Goal: Information Seeking & Learning: Learn about a topic

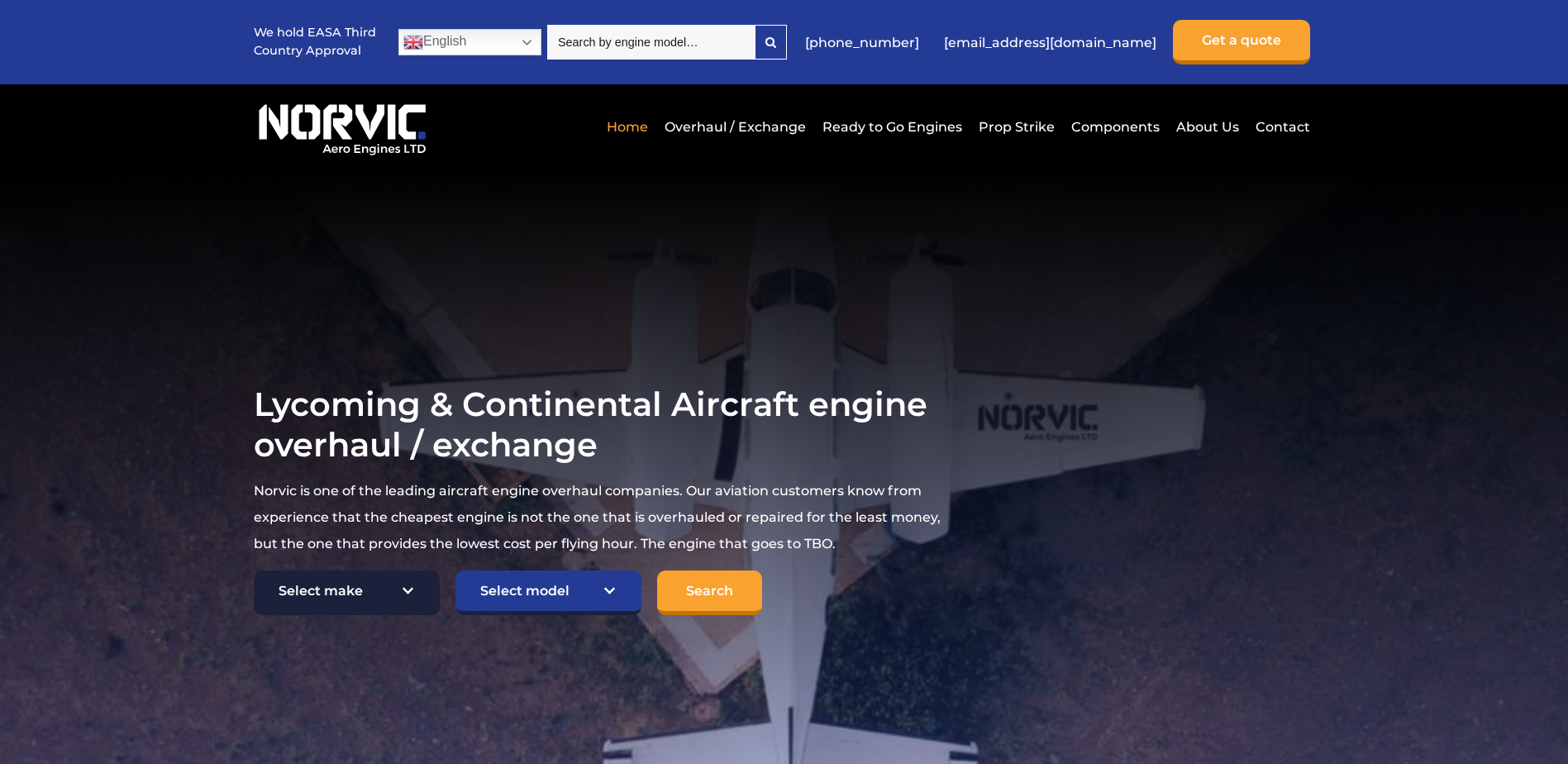
click at [419, 583] on select "Select make TCM Continental Lycoming" at bounding box center [347, 593] width 186 height 45
select select "Lycoming"
click at [254, 571] on select "Select make TCM Continental Lycoming" at bounding box center [347, 593] width 186 height 45
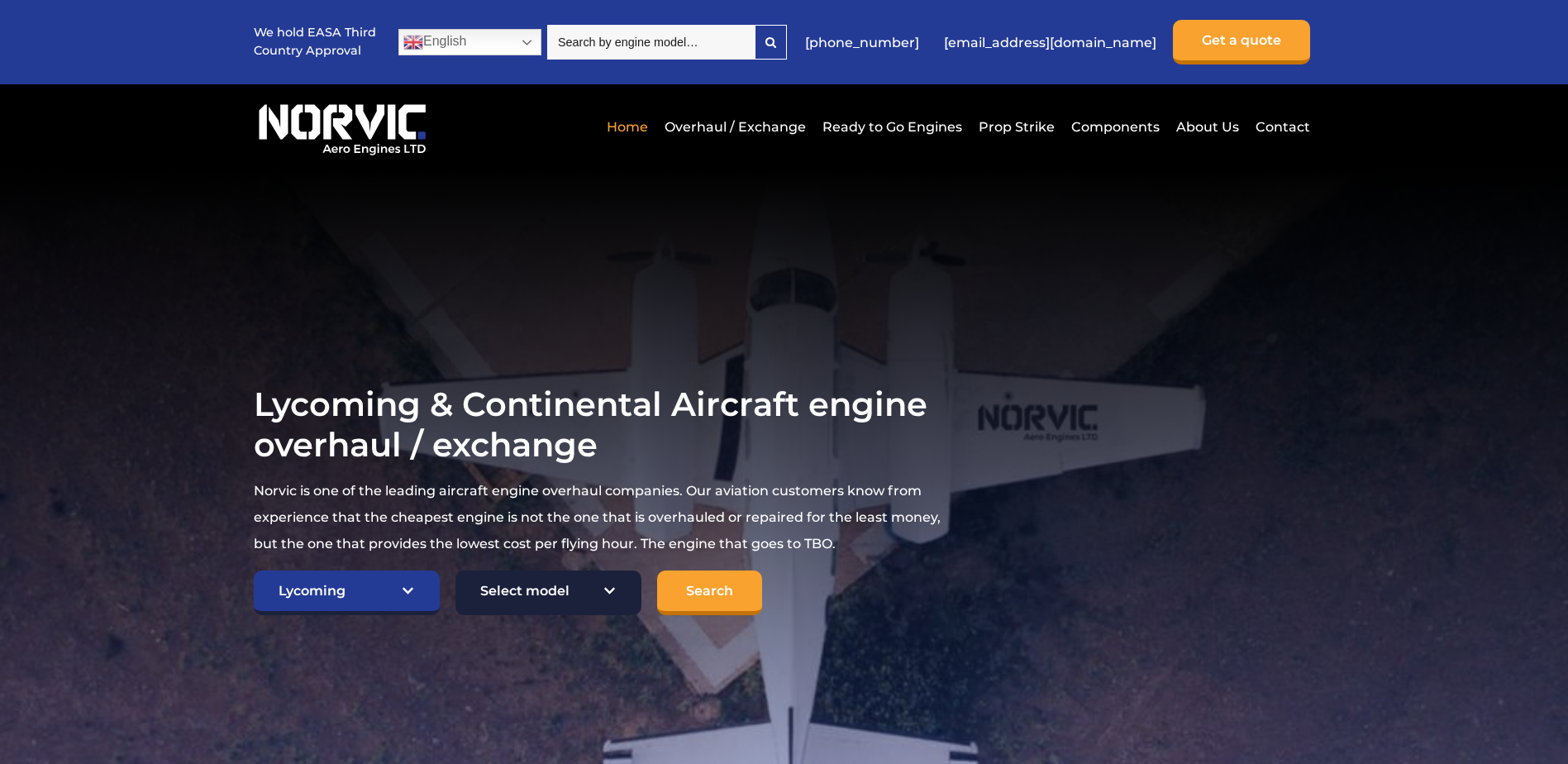
click at [611, 589] on select "Select model American Champion 7KCAB Bellanca Citabria IO-320-E2A Beech 23 Musk…" at bounding box center [548, 593] width 186 height 45
select select "652"
click at [455, 571] on select "Select model American Champion 7KCAB Bellanca Citabria IO-320-E2A Beech 23 Musk…" at bounding box center [548, 593] width 186 height 45
click at [713, 598] on input "Search" at bounding box center [709, 593] width 105 height 45
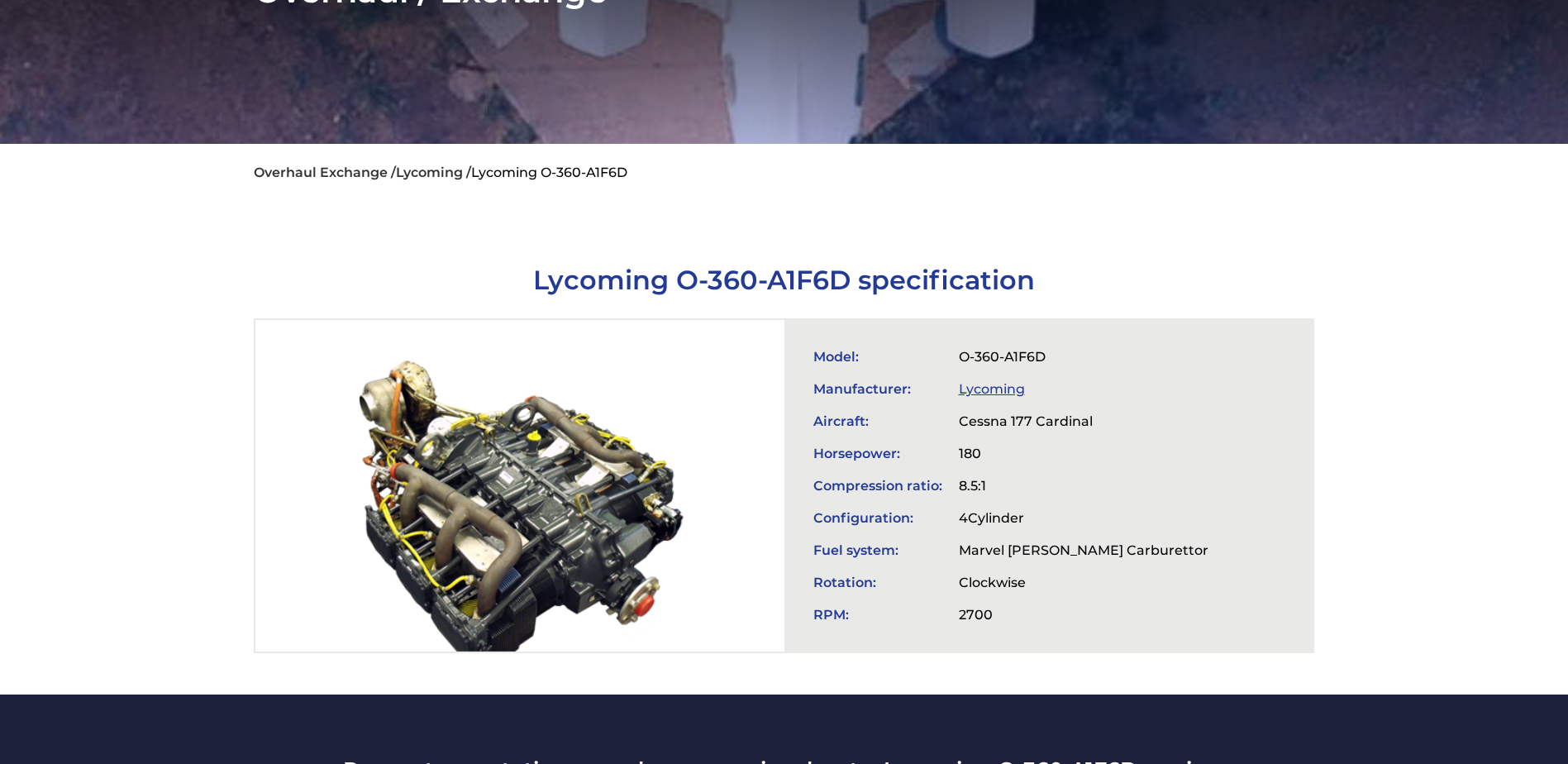
scroll to position [248, 0]
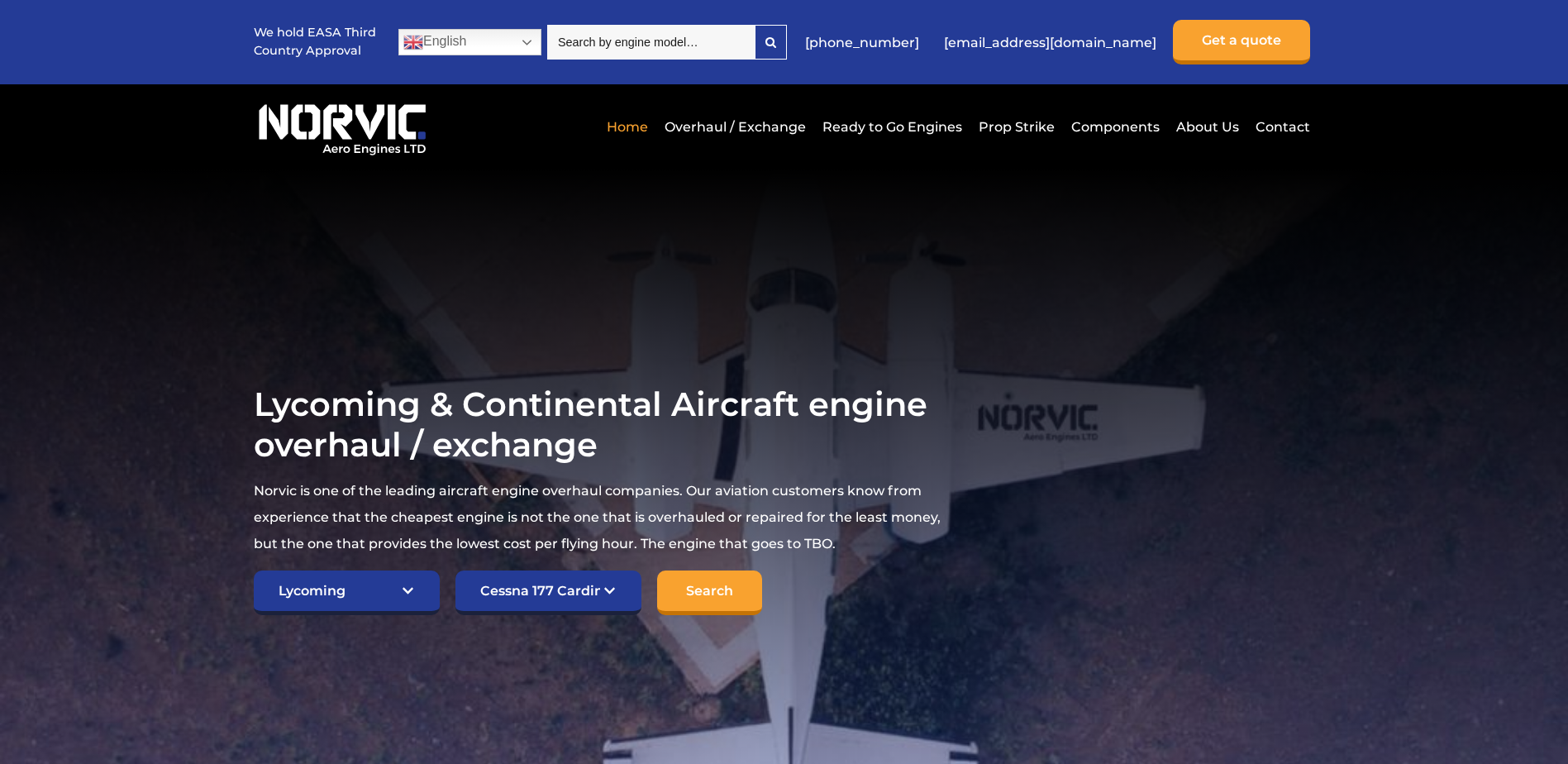
select select "Lycoming"
click at [609, 590] on select "Select model American Champion 7KCAB Bellanca Citabria IO-320-E2A Beech 23 Musk…" at bounding box center [548, 593] width 186 height 45
select select "653"
click at [455, 570] on select "Select model American Champion 7KCAB Bellanca Citabria IO-320-E2A Beech 23 Musk…" at bounding box center [548, 593] width 186 height 45
click at [702, 587] on input "Search" at bounding box center [709, 593] width 105 height 45
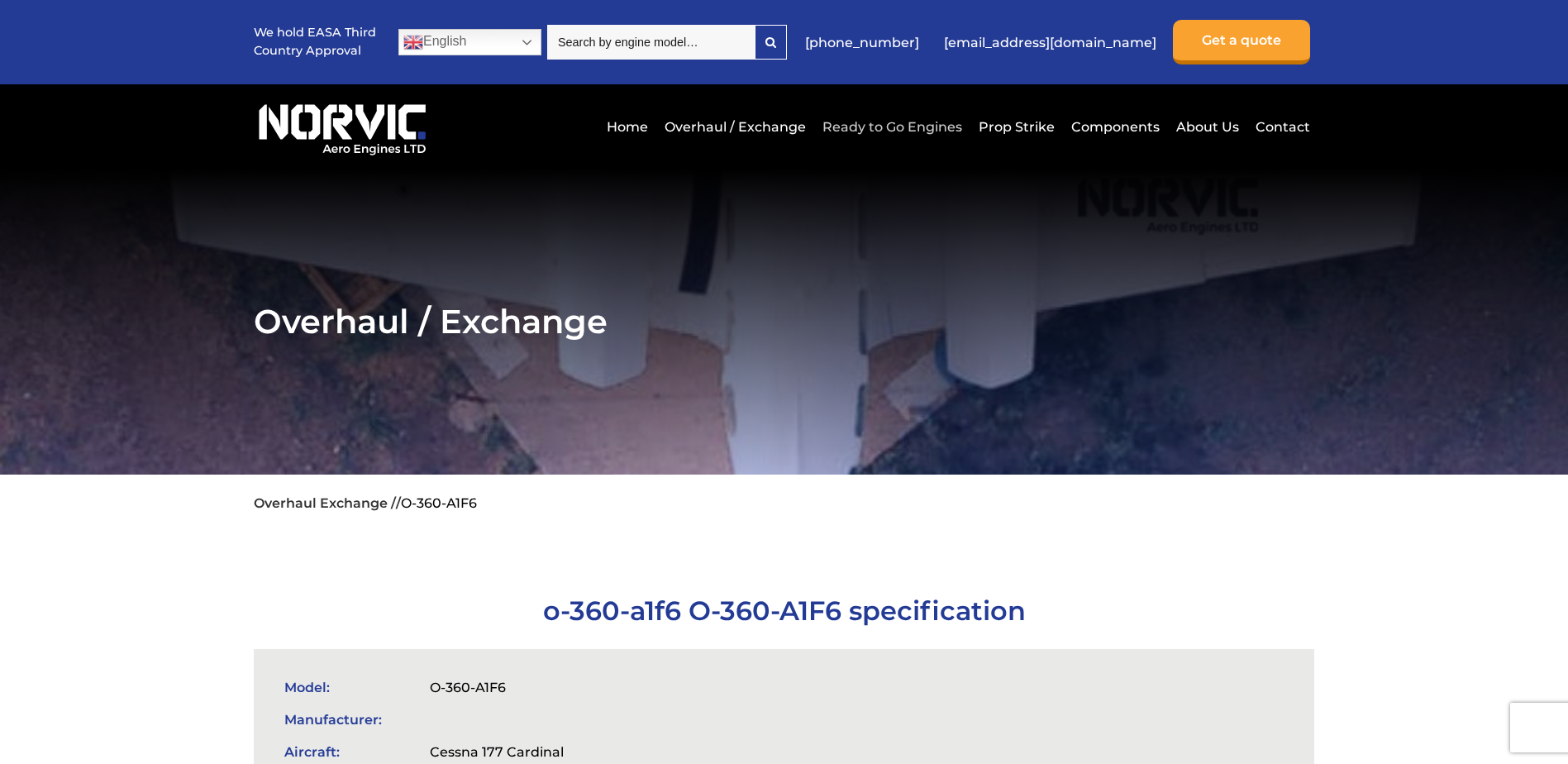
click at [889, 128] on link "Ready to Go Engines" at bounding box center [892, 126] width 148 height 41
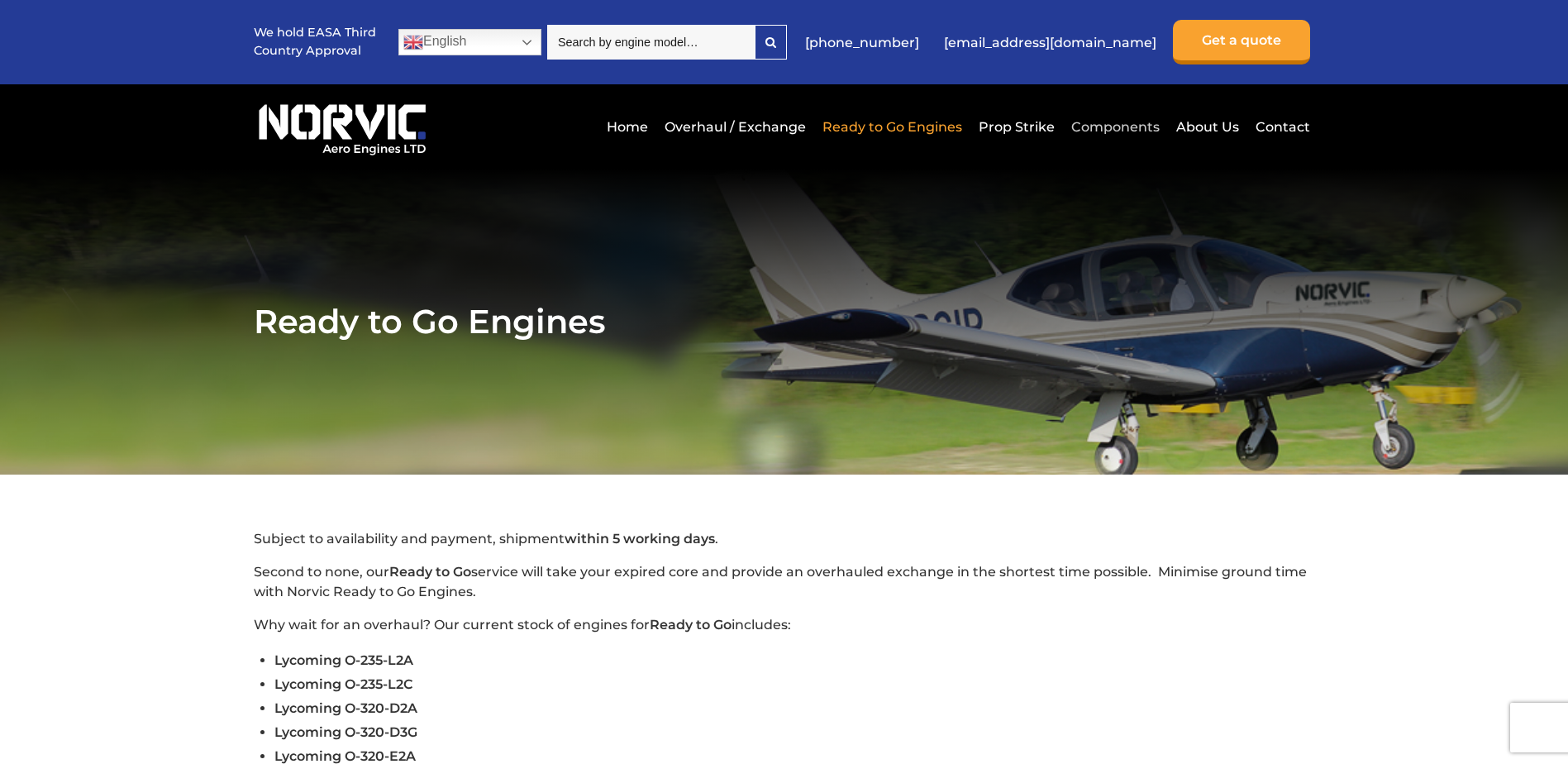
click at [1127, 127] on link "Components" at bounding box center [1115, 126] width 96 height 41
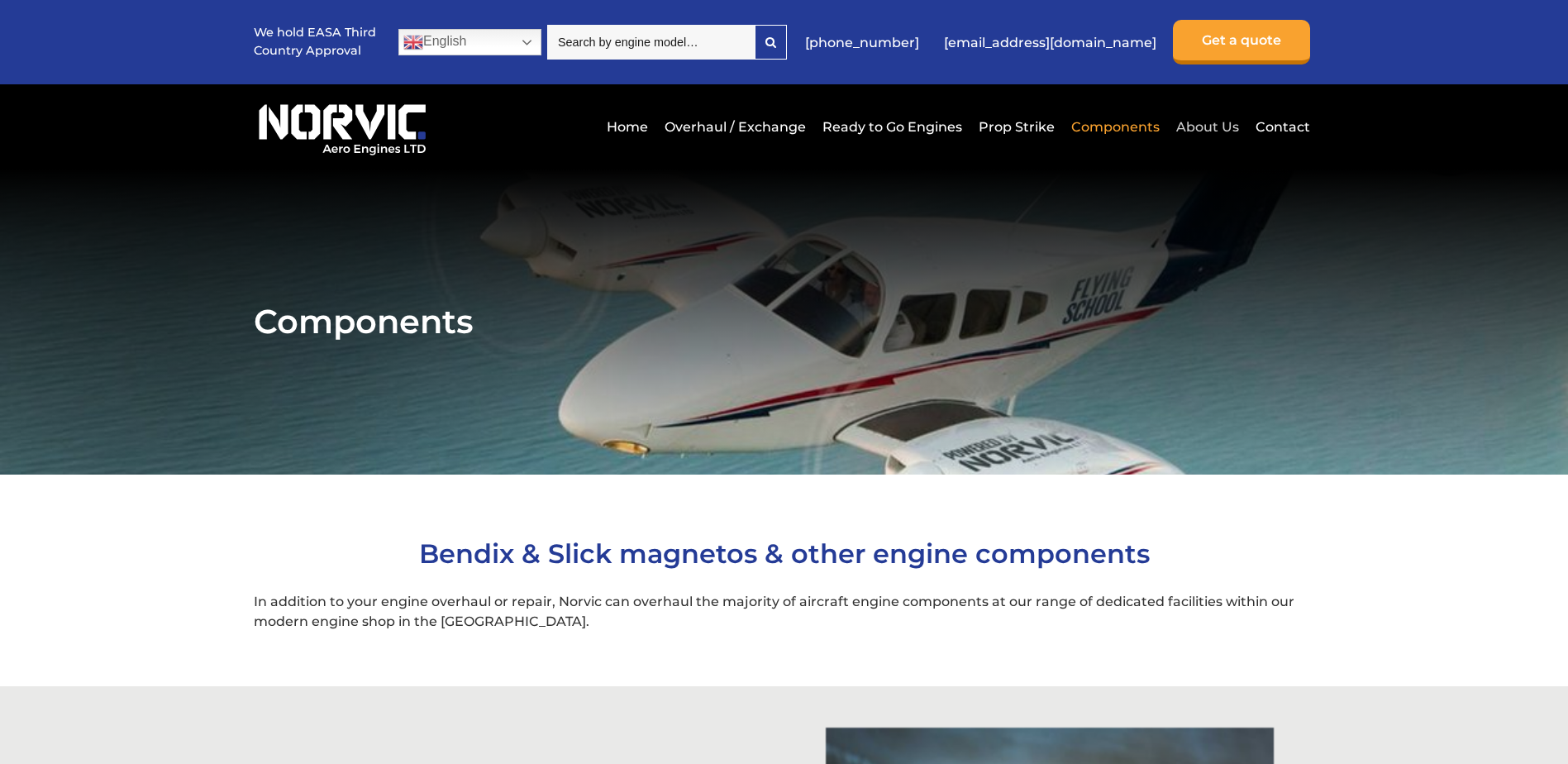
click at [1201, 125] on link "About Us" at bounding box center [1208, 126] width 71 height 41
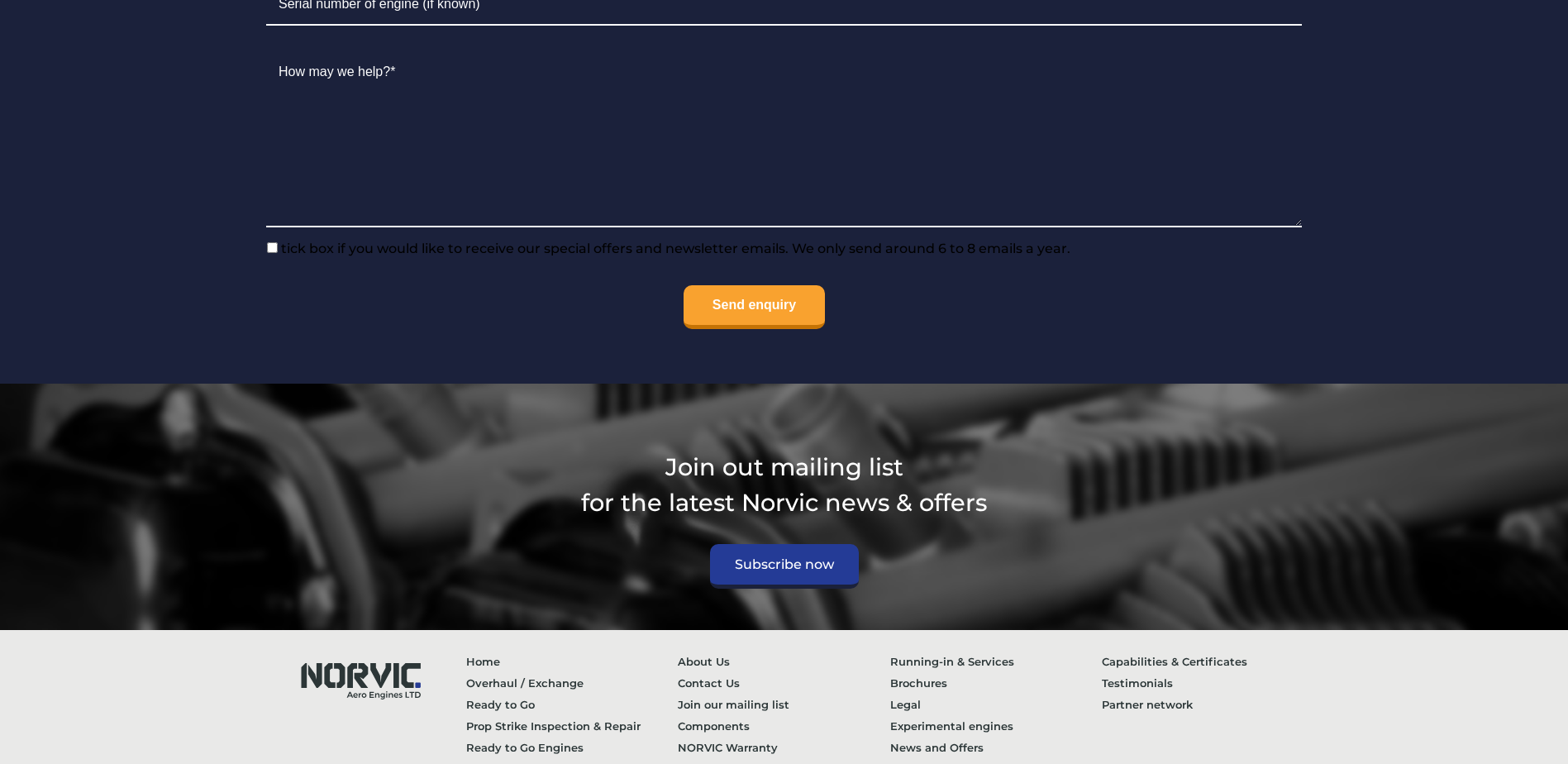
scroll to position [6525, 0]
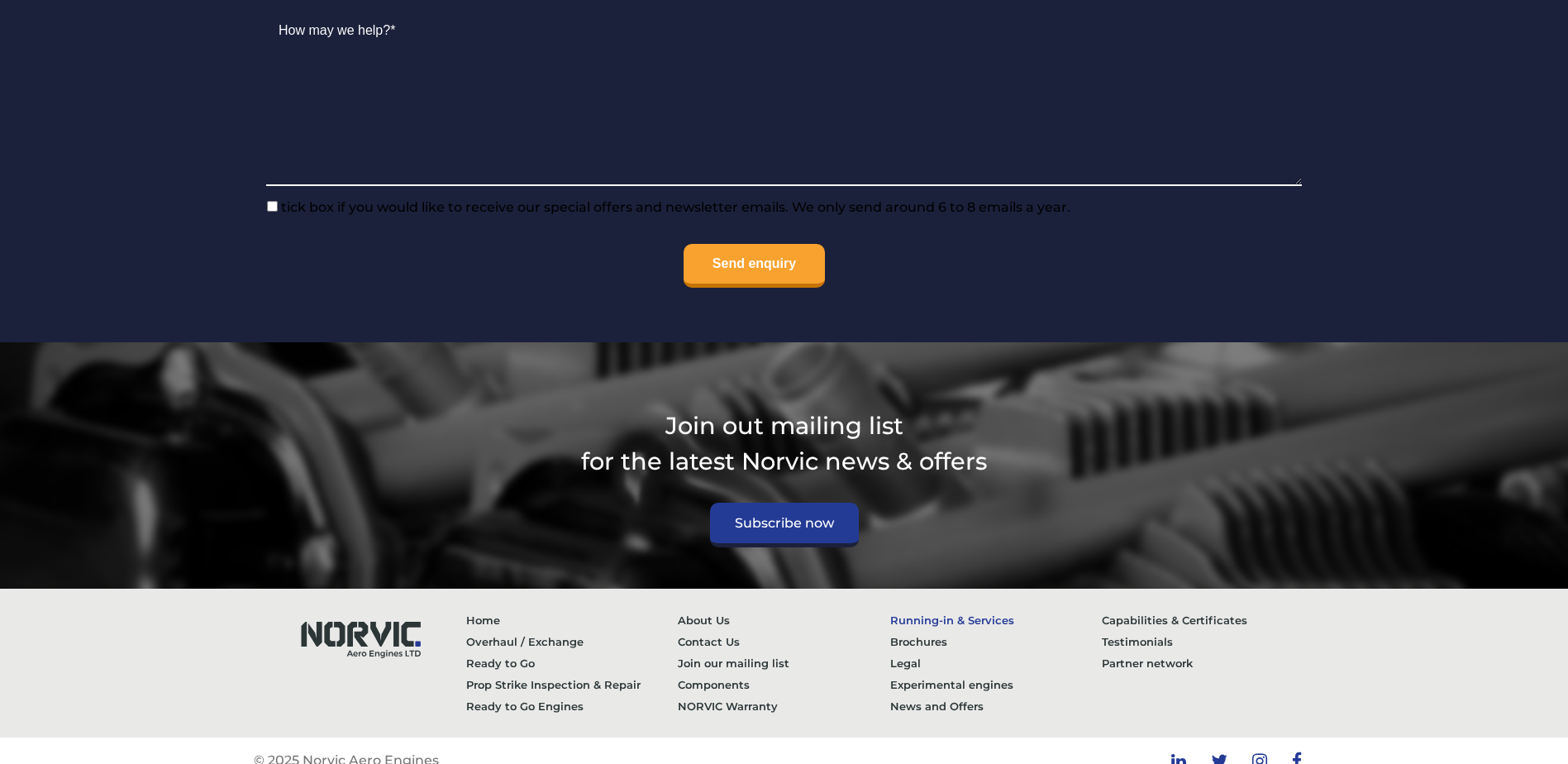
click at [944, 609] on link "Running-in & Services" at bounding box center [997, 620] width 213 height 22
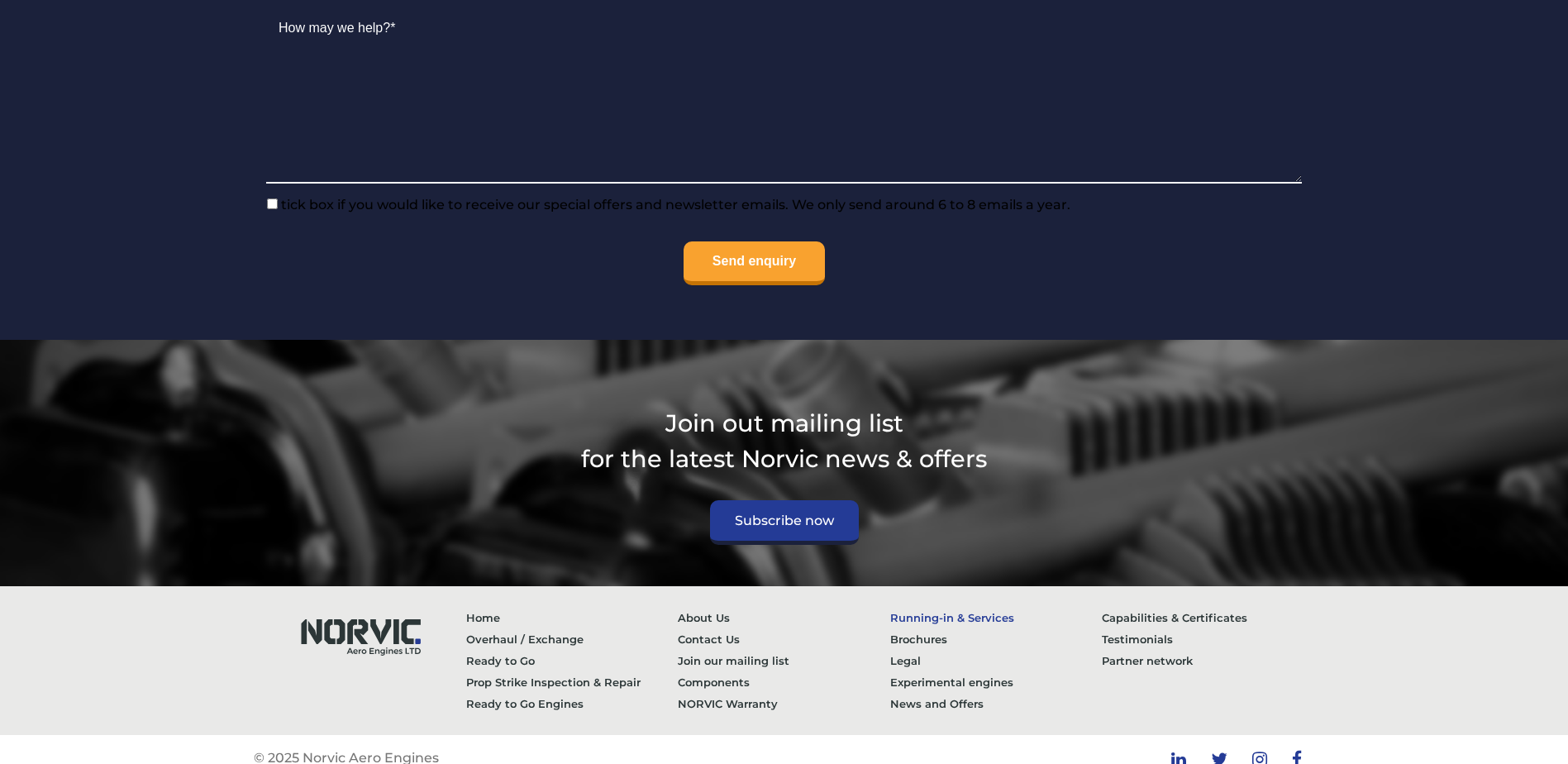
scroll to position [6517, 0]
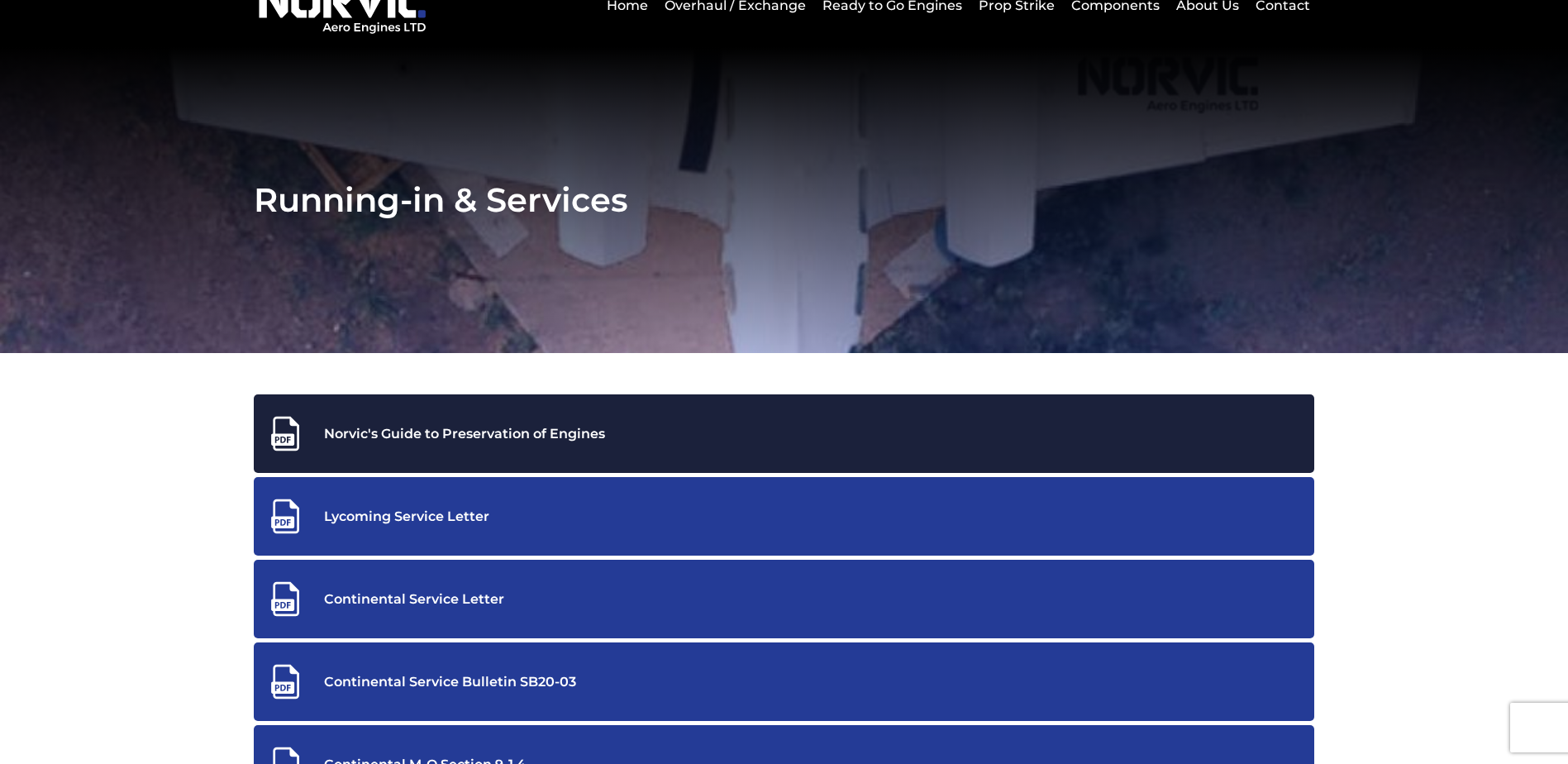
scroll to position [165, 0]
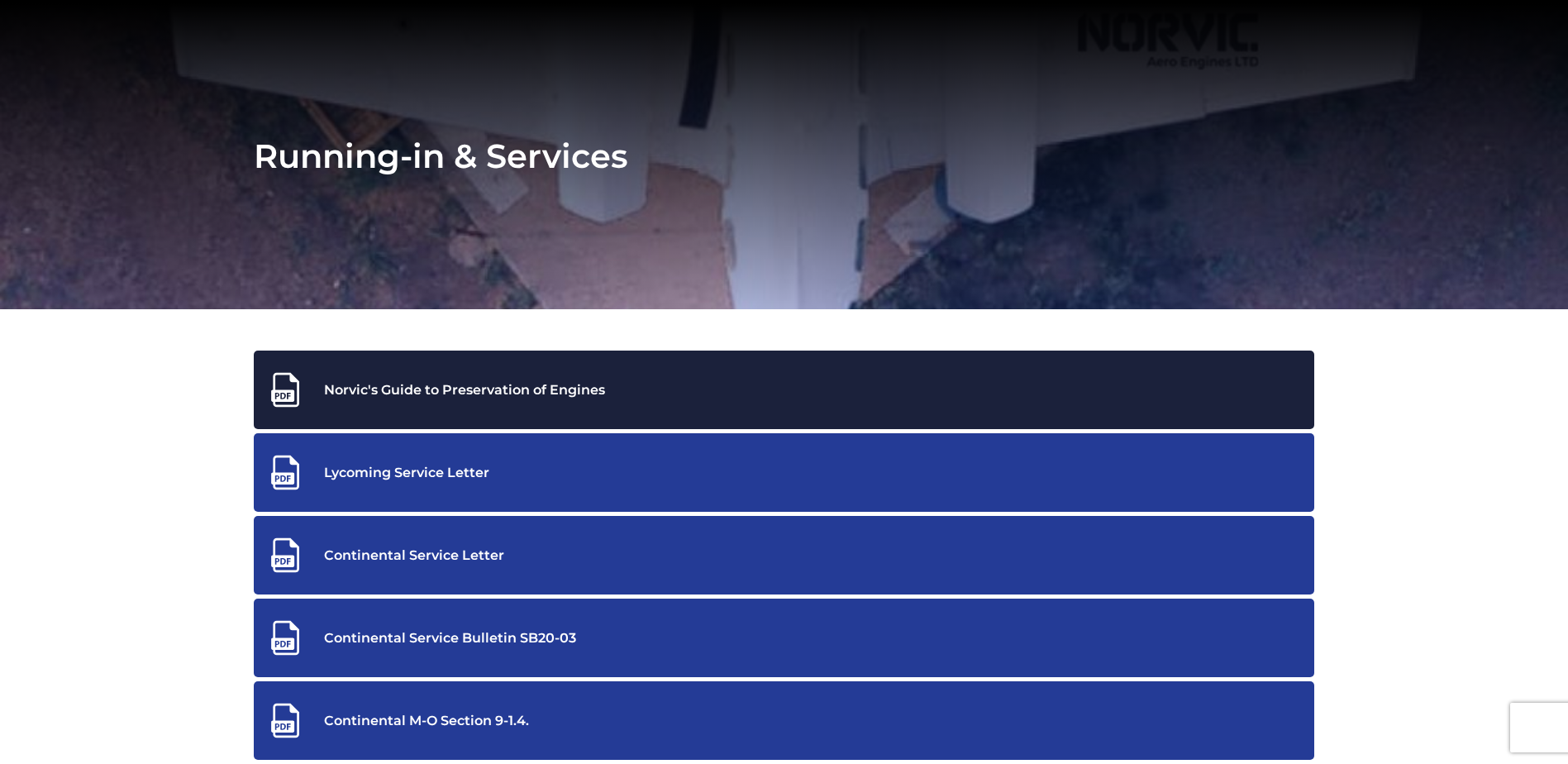
click at [457, 397] on div "Norvic's Guide to Preservation of Engines" at bounding box center [783, 389] width 1035 height 37
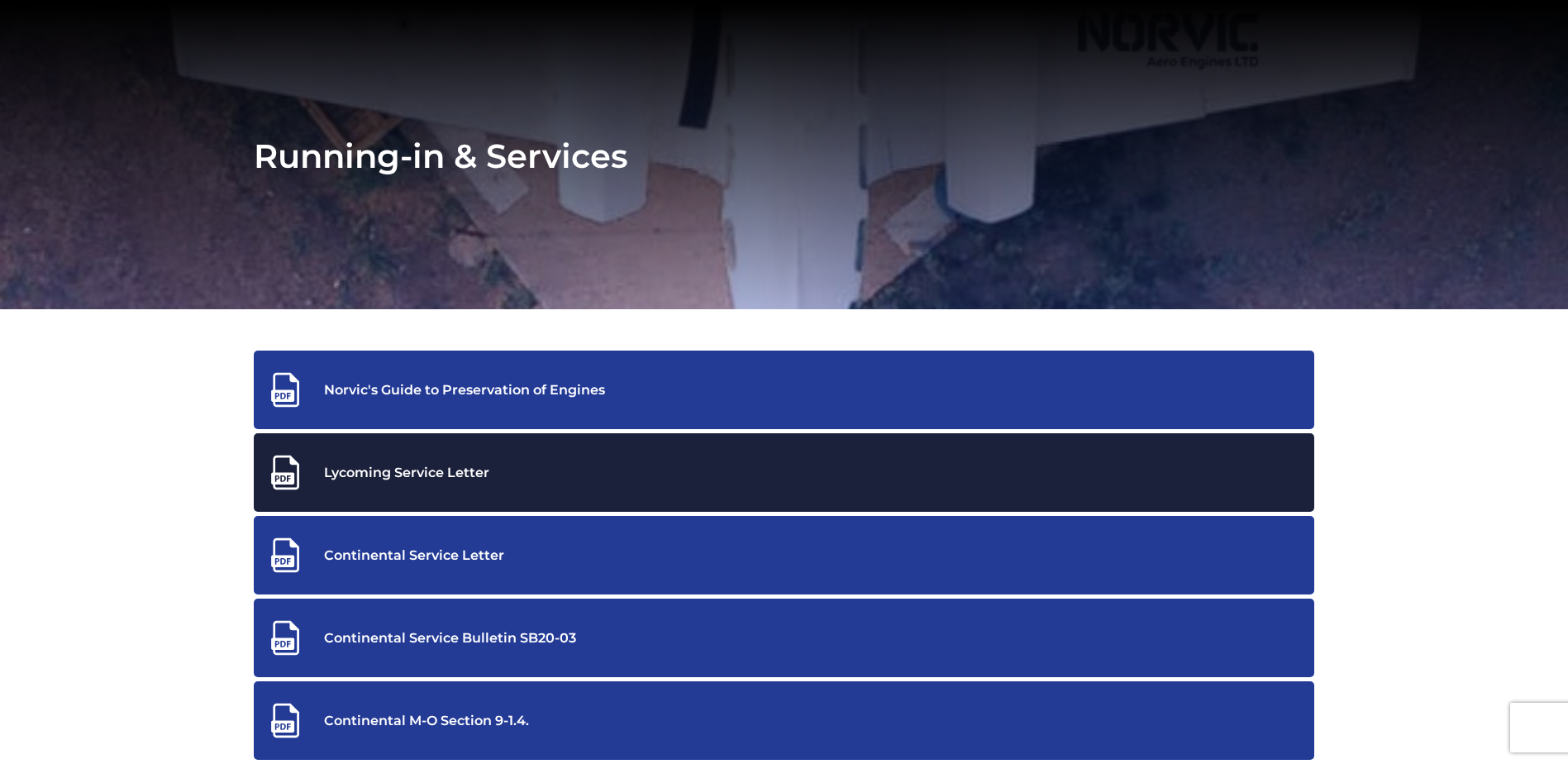
click at [417, 474] on div "Lycoming Service Letter" at bounding box center [783, 472] width 1035 height 37
